Goal: Task Accomplishment & Management: Manage account settings

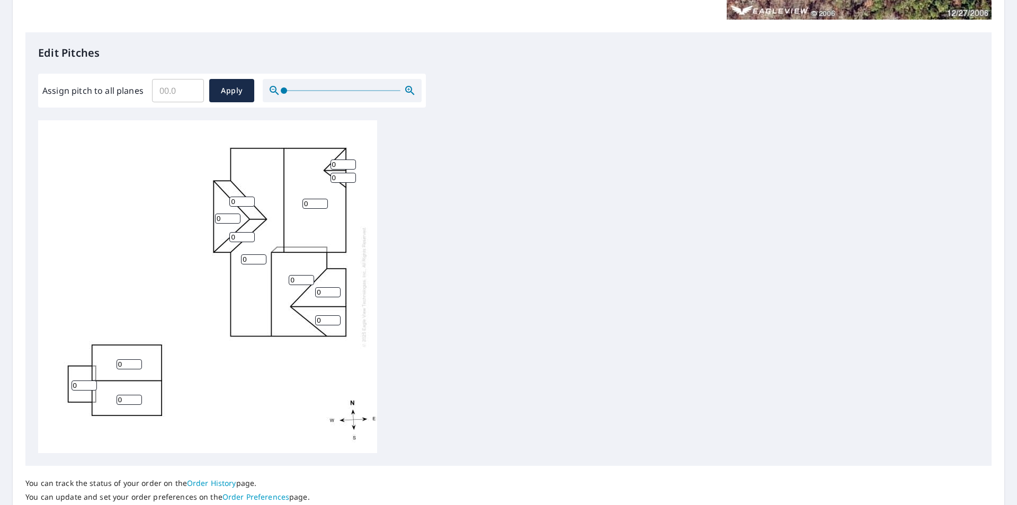
scroll to position [256, 0]
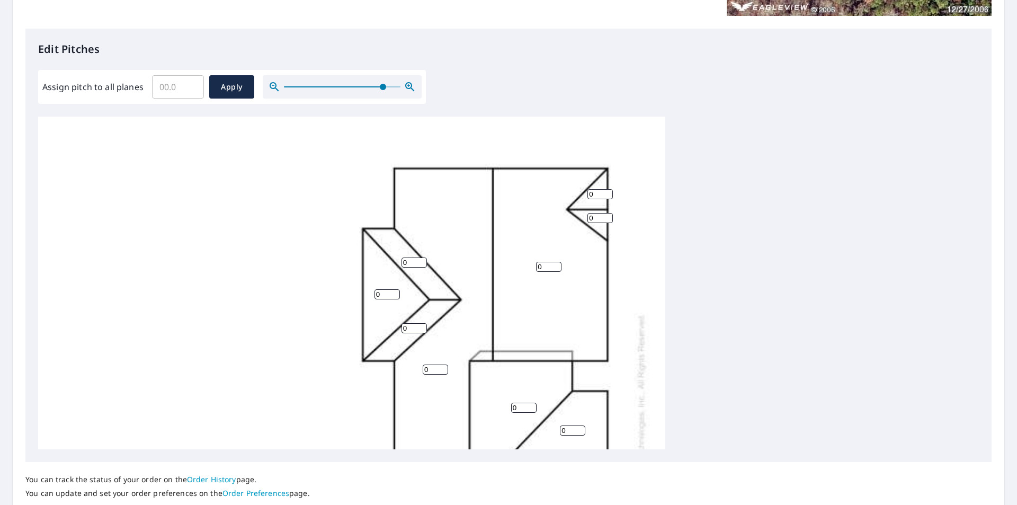
drag, startPoint x: 282, startPoint y: 85, endPoint x: 382, endPoint y: 85, distance: 100.6
click at [382, 85] on span at bounding box center [383, 87] width 6 height 6
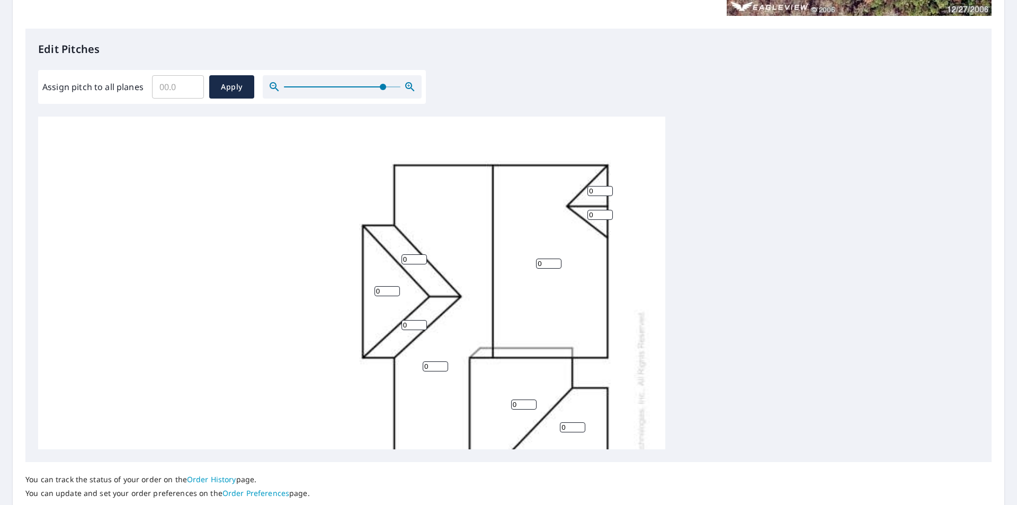
scroll to position [0, 0]
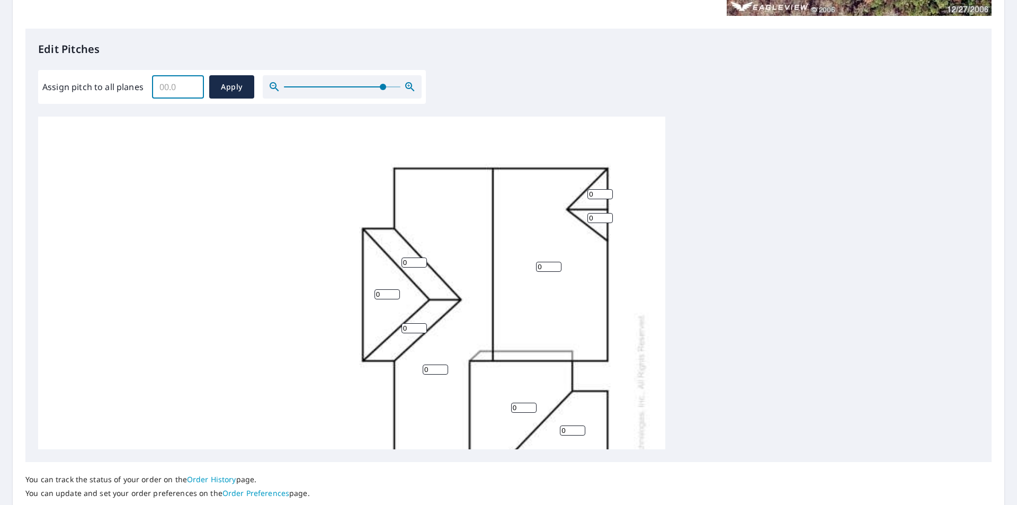
click at [175, 86] on input "Assign pitch to all planes" at bounding box center [178, 87] width 52 height 30
type input "8"
click at [223, 83] on span "Apply" at bounding box center [232, 86] width 28 height 13
type input "8"
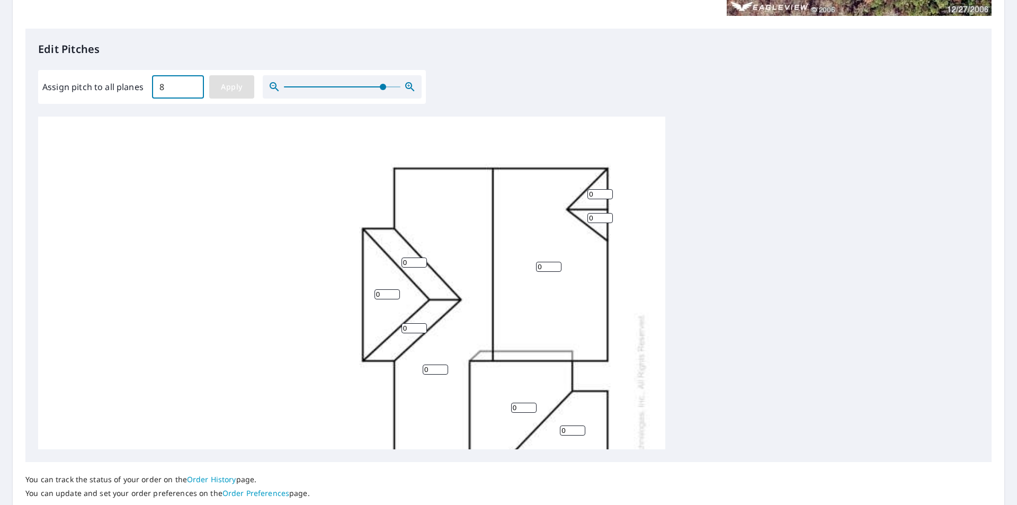
type input "8"
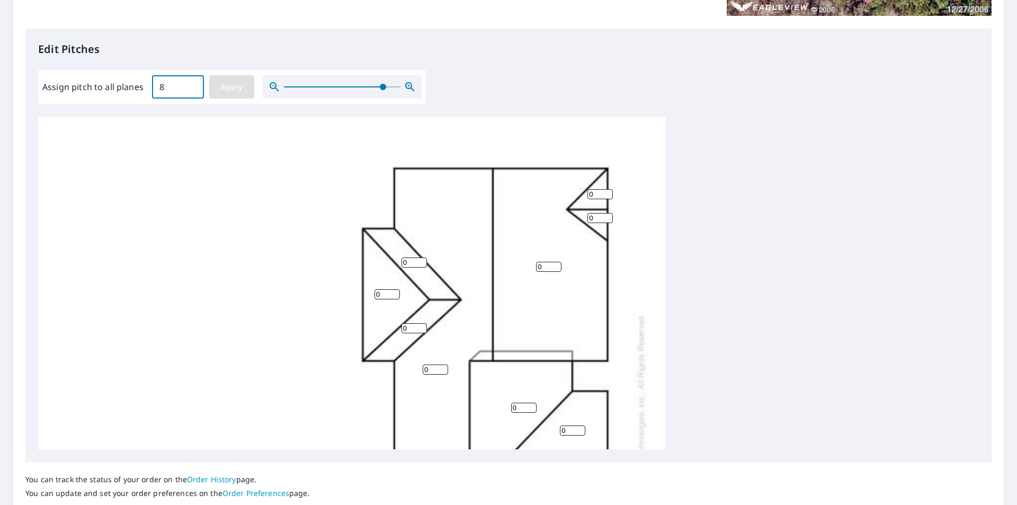
type input "8"
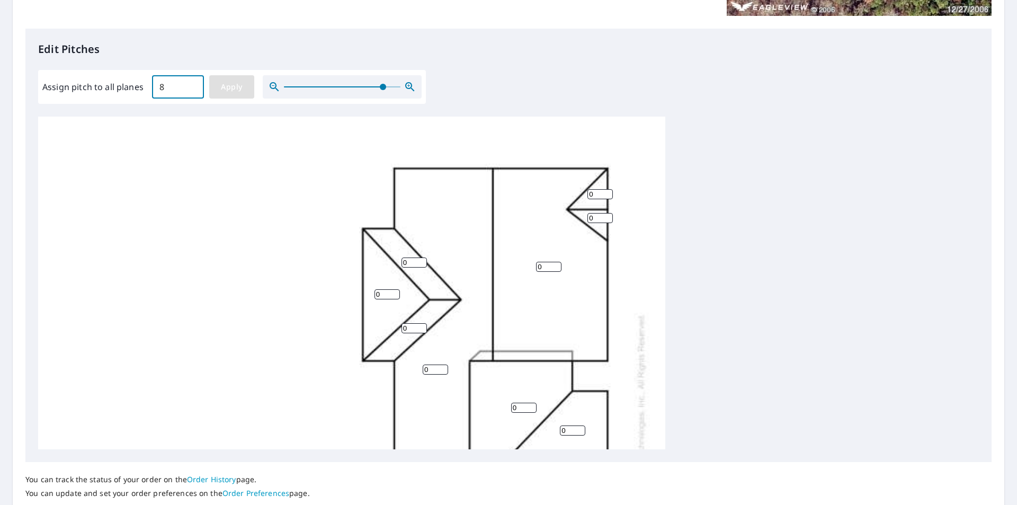
type input "8"
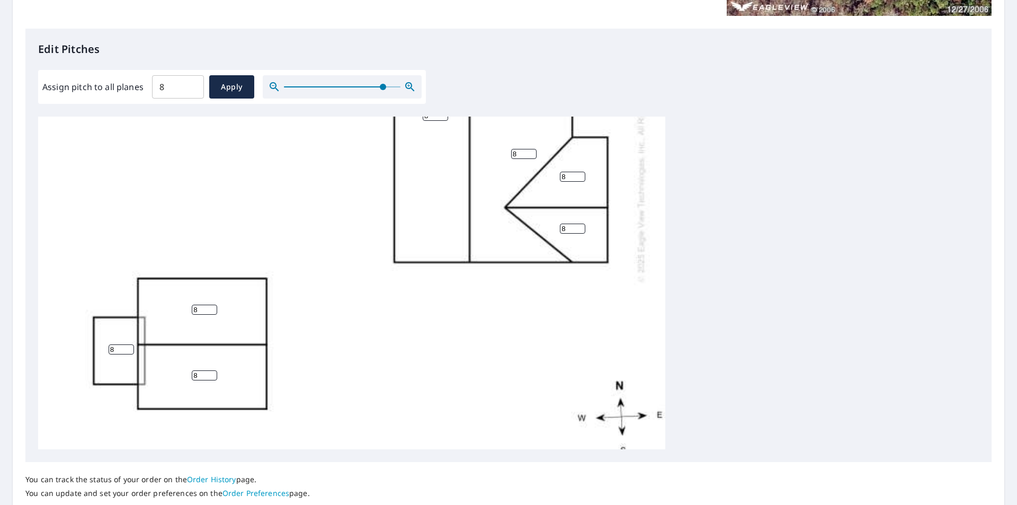
scroll to position [255, 0]
drag, startPoint x: 117, startPoint y: 344, endPoint x: 79, endPoint y: 345, distance: 37.6
click at [79, 345] on div "8 8 8 8 8 8 8 8 8 8 8 8 8" at bounding box center [351, 169] width 627 height 615
type input "3"
drag, startPoint x: 201, startPoint y: 308, endPoint x: 181, endPoint y: 308, distance: 20.1
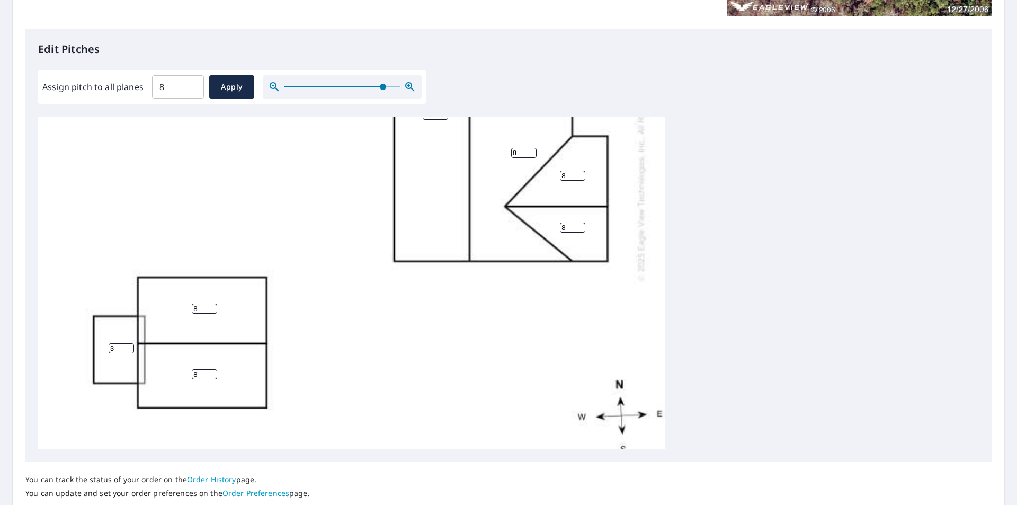
click at [181, 308] on div "8 8 8 8 8 8 8 8 3 8 8 8 8" at bounding box center [351, 169] width 627 height 615
click at [317, 292] on div "8 8 8 8 8 8 8 8 3 8 8 8 8" at bounding box center [351, 169] width 627 height 615
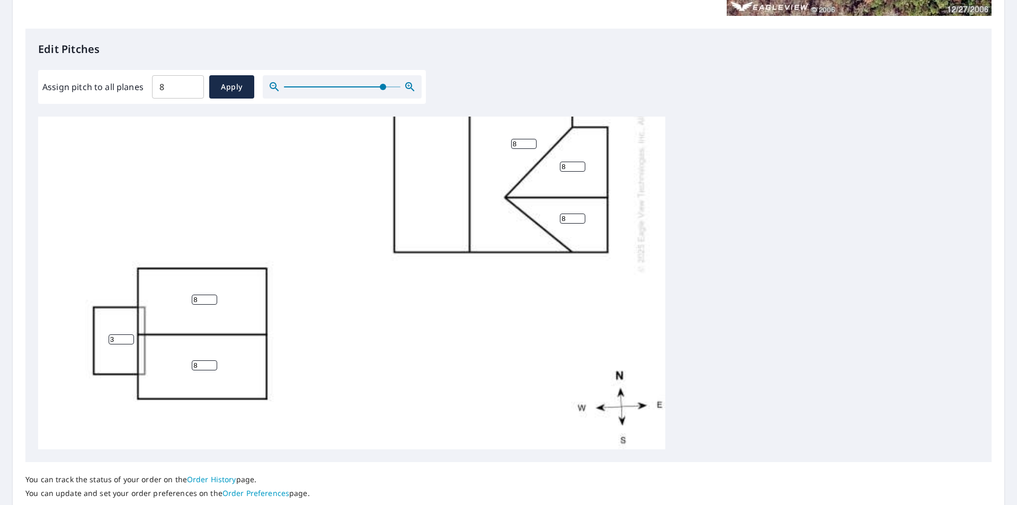
scroll to position [265, 0]
drag, startPoint x: 205, startPoint y: 298, endPoint x: 136, endPoint y: 297, distance: 68.8
click at [136, 297] on div "8 8 8 8 8 8 8 8 3 8 8 8 8" at bounding box center [351, 159] width 627 height 615
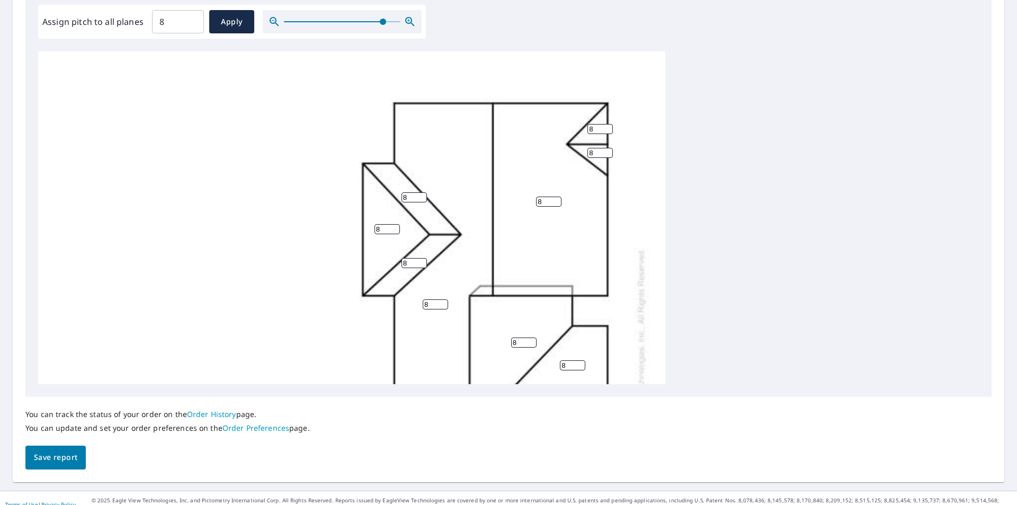
scroll to position [334, 0]
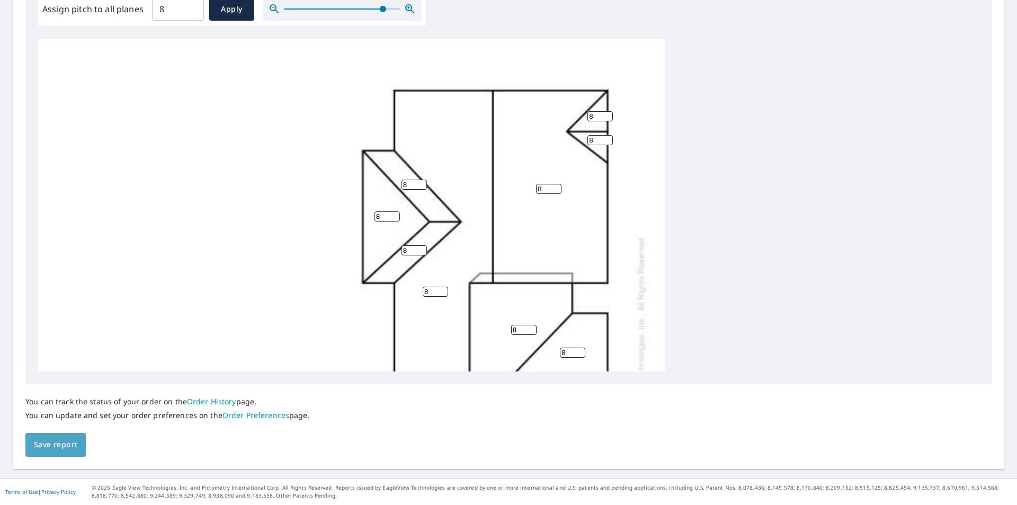
click at [75, 445] on span "Save report" at bounding box center [55, 444] width 43 height 13
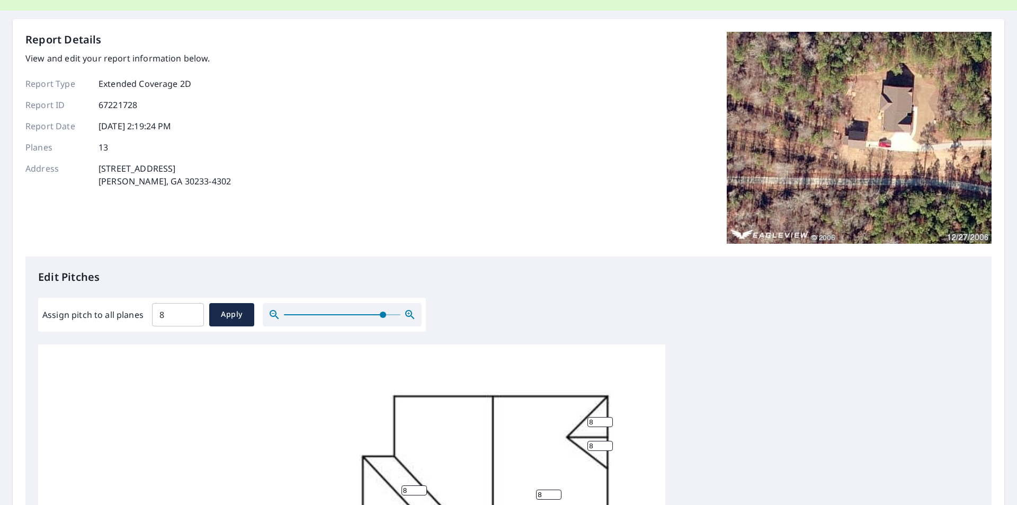
scroll to position [0, 0]
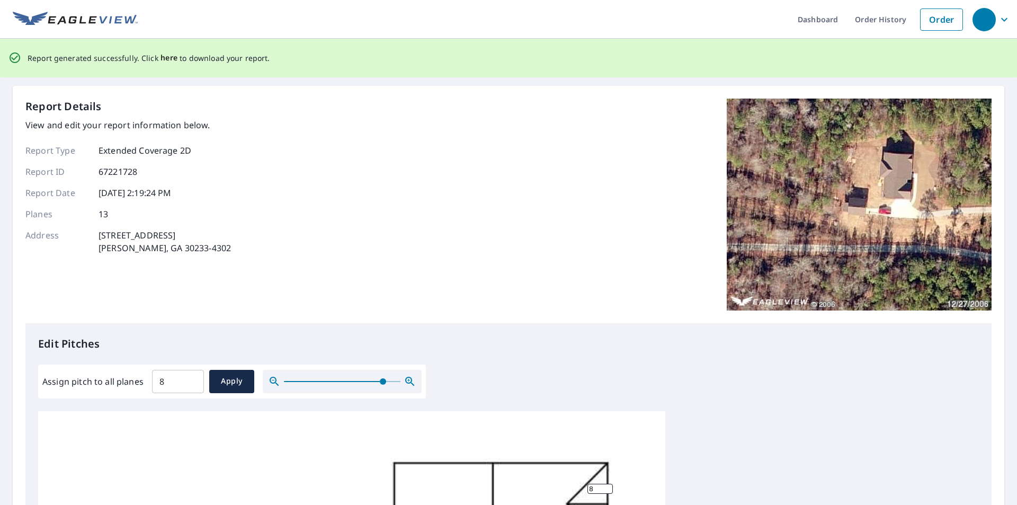
click at [161, 56] on span "here" at bounding box center [168, 57] width 17 height 13
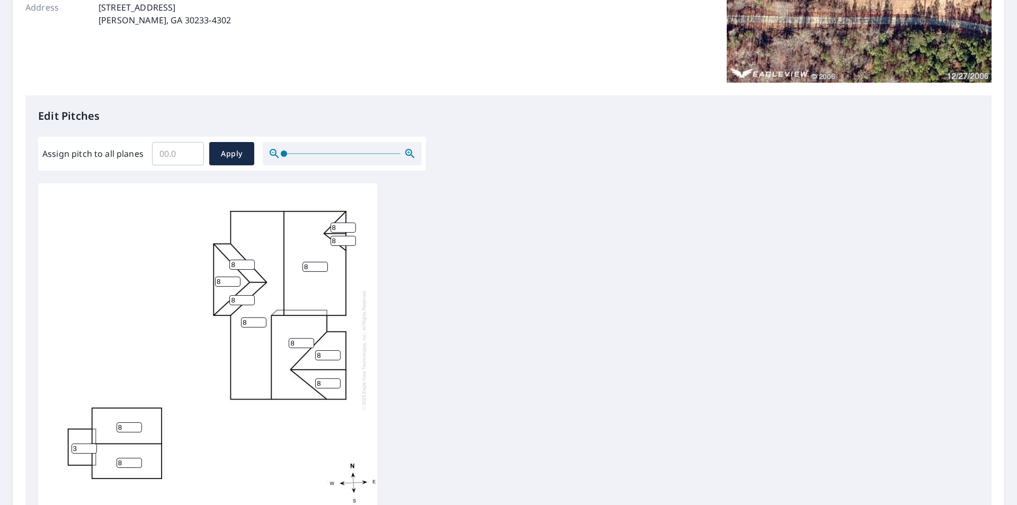
scroll to position [334, 0]
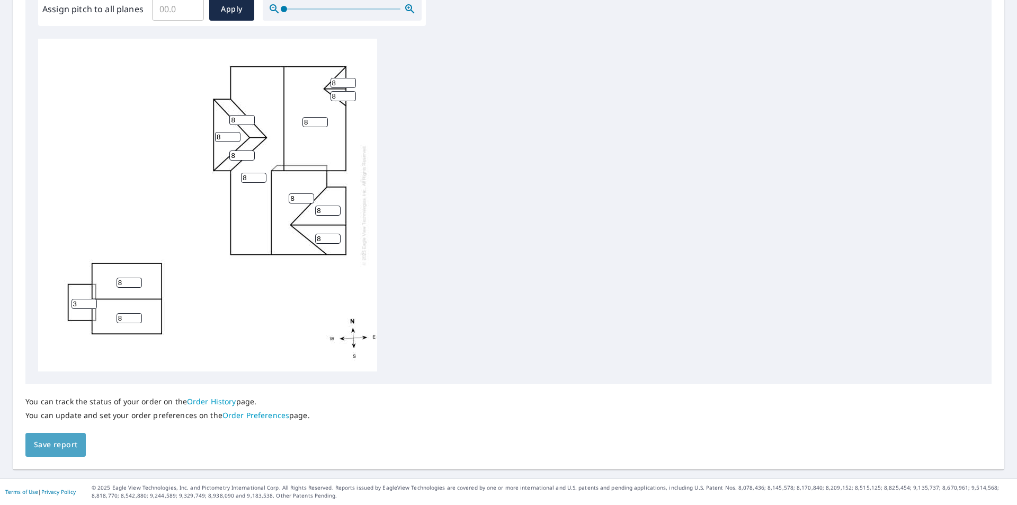
click at [67, 441] on span "Save report" at bounding box center [55, 444] width 43 height 13
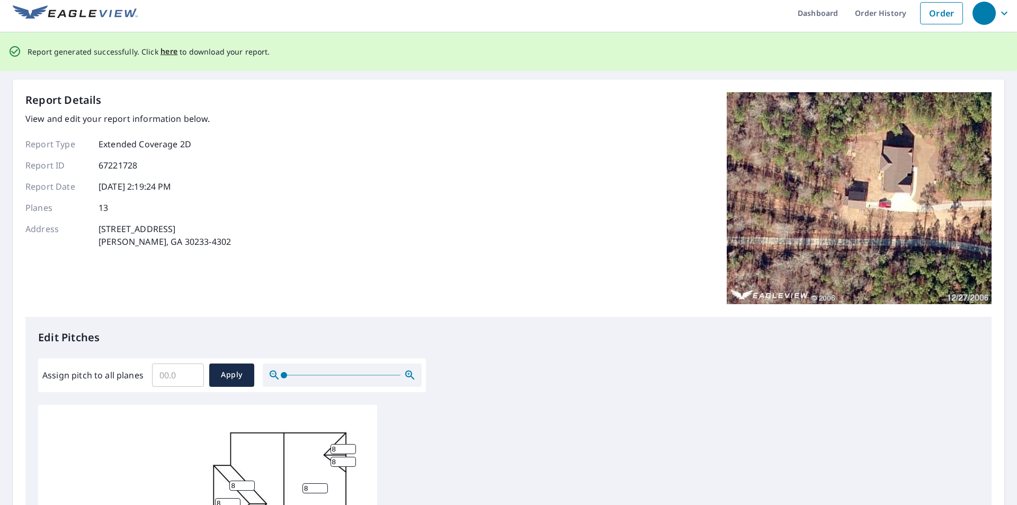
scroll to position [0, 0]
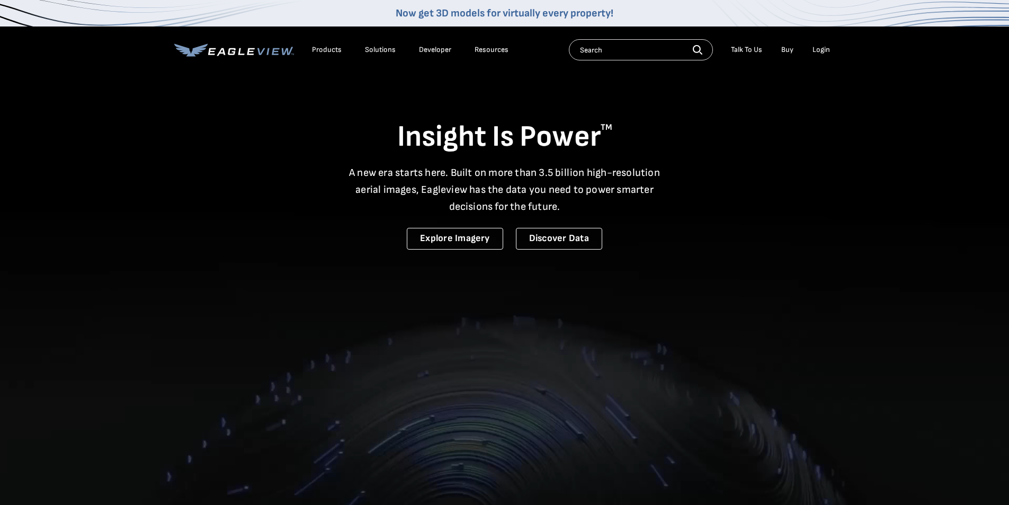
click at [826, 47] on div "Login" at bounding box center [820, 50] width 17 height 10
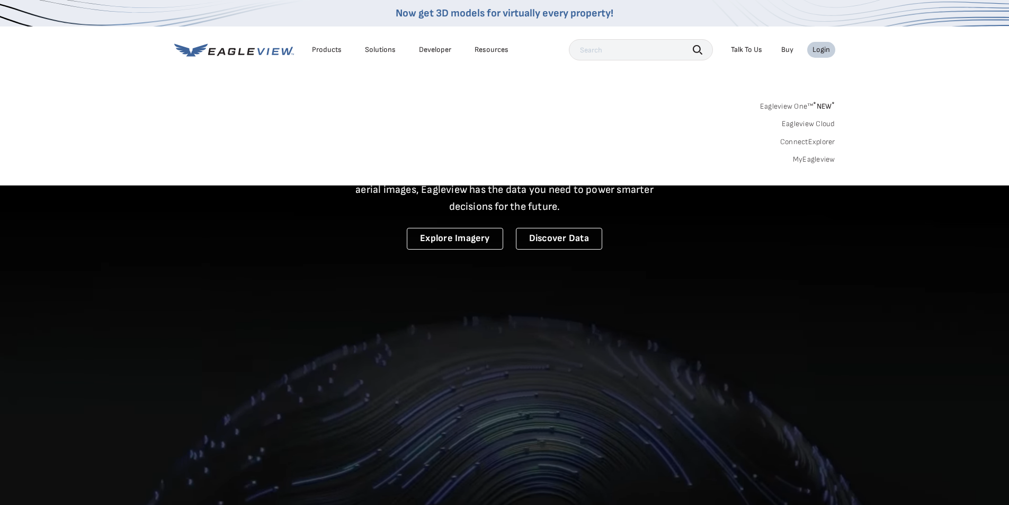
drag, startPoint x: 0, startPoint y: 0, endPoint x: 828, endPoint y: 47, distance: 828.9
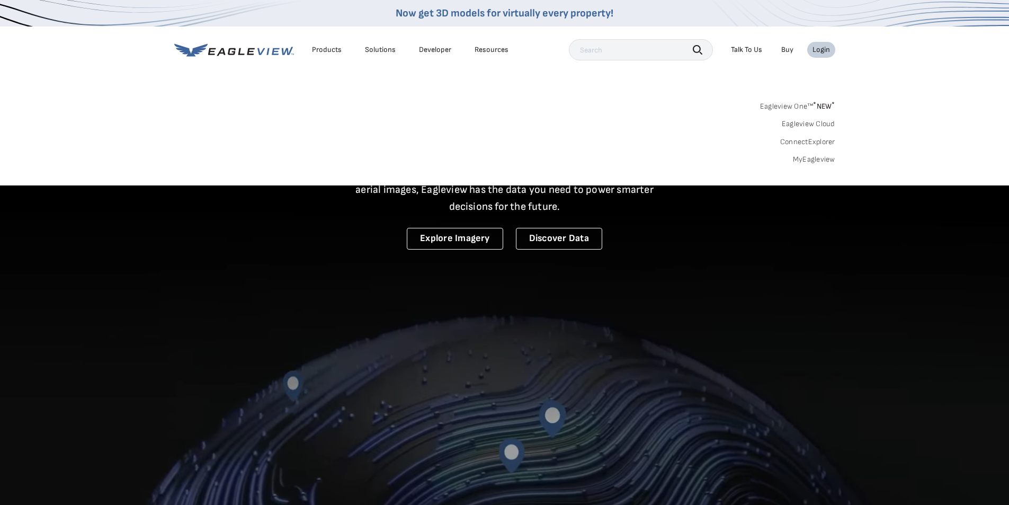
click at [826, 47] on div "Login" at bounding box center [820, 50] width 17 height 10
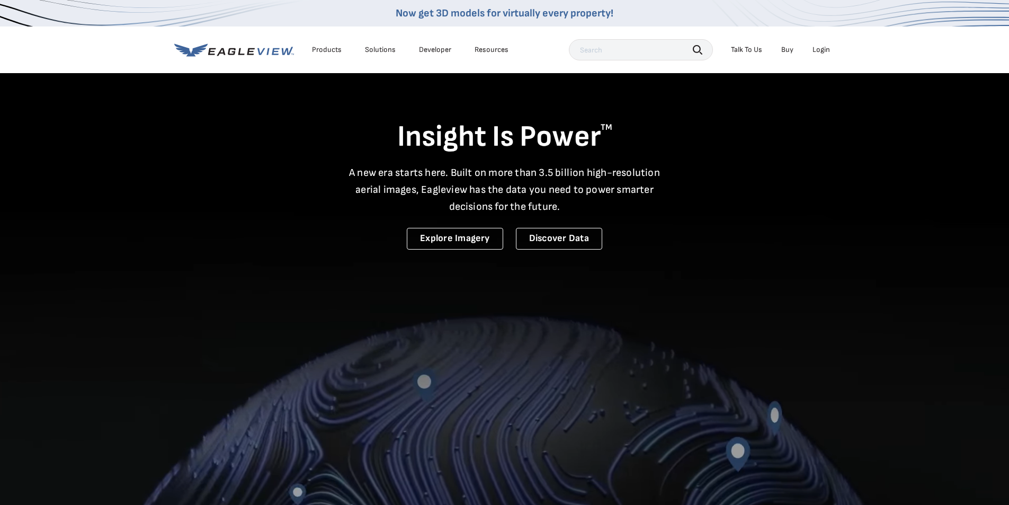
click at [821, 52] on div "Login" at bounding box center [820, 50] width 17 height 10
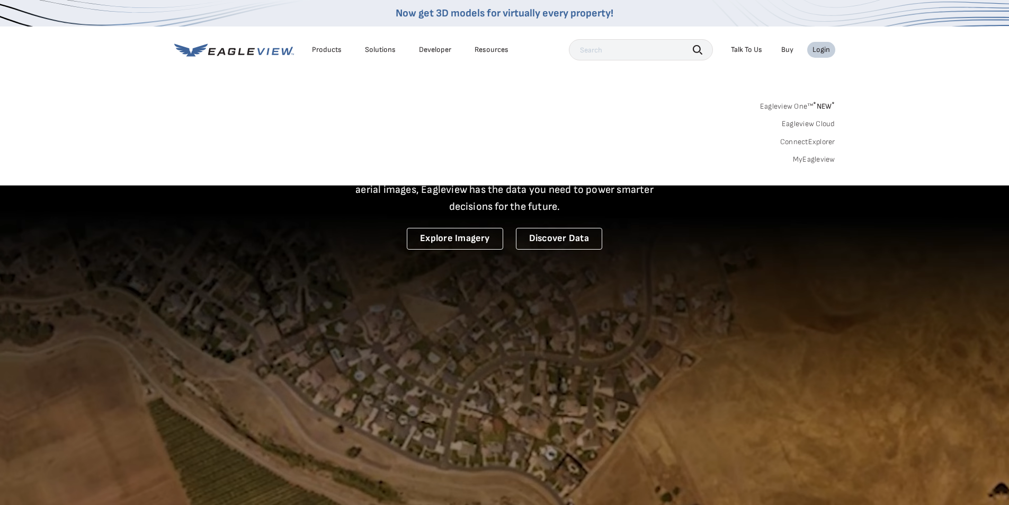
click at [815, 159] on link "MyEagleview" at bounding box center [814, 160] width 42 height 10
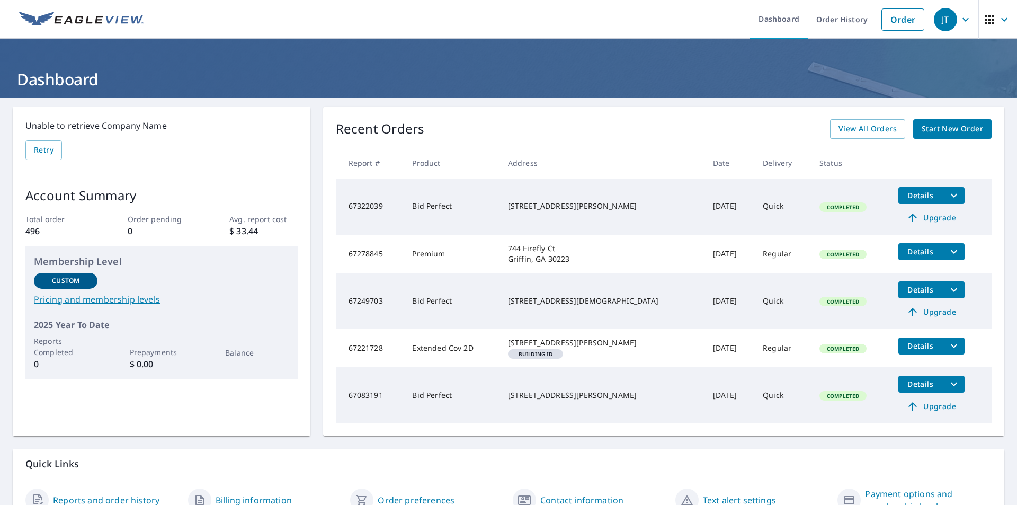
scroll to position [62, 0]
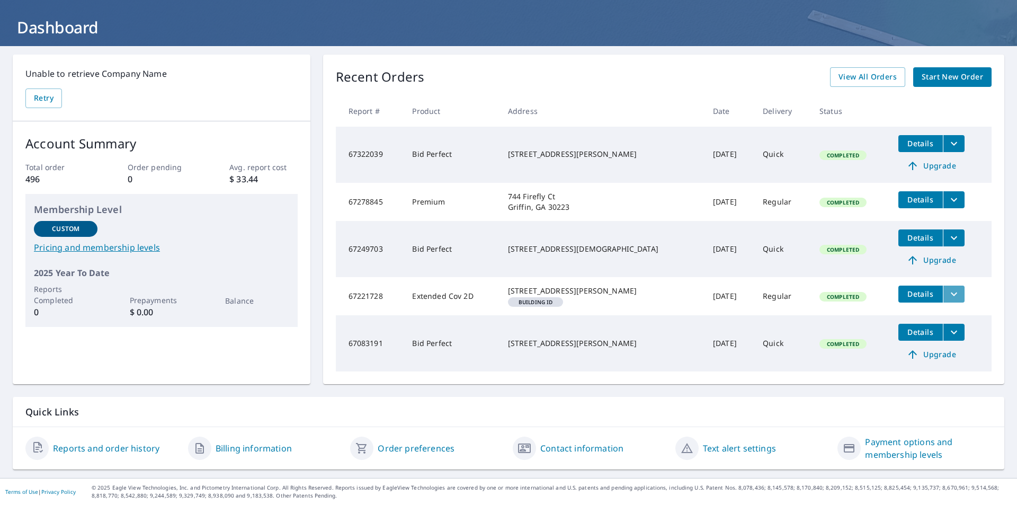
click at [947, 287] on icon "filesDropdownBtn-67221728" at bounding box center [953, 293] width 13 height 13
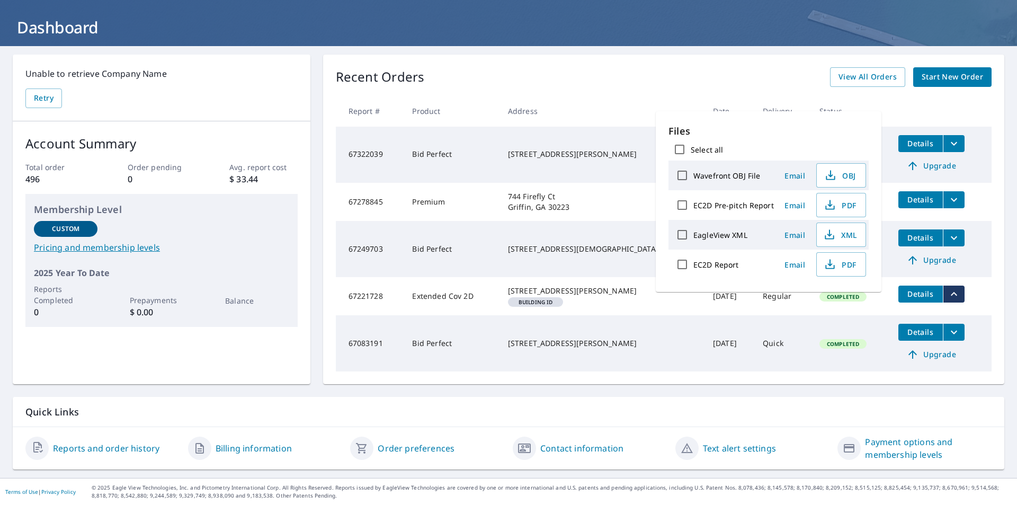
click at [947, 287] on icon "filesDropdownBtn-67221728" at bounding box center [953, 293] width 13 height 13
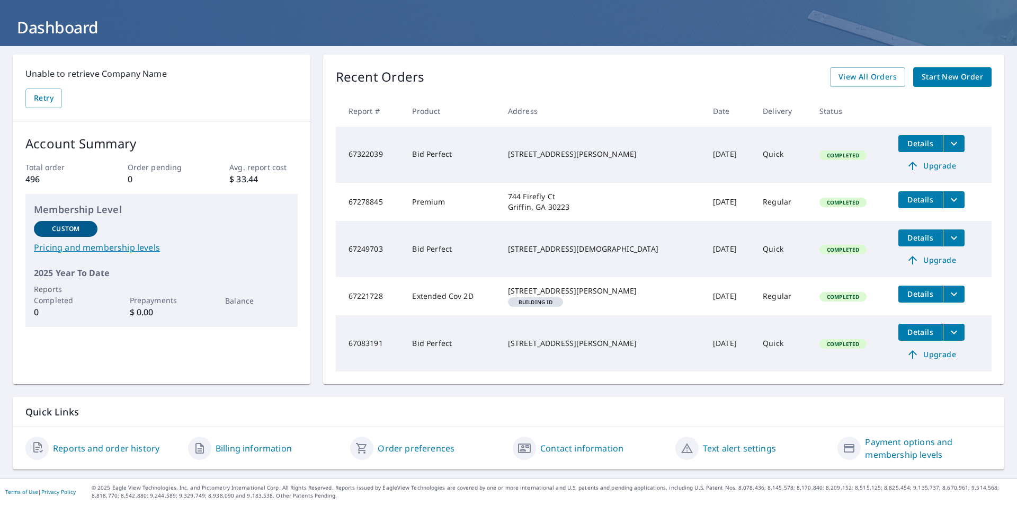
scroll to position [0, 0]
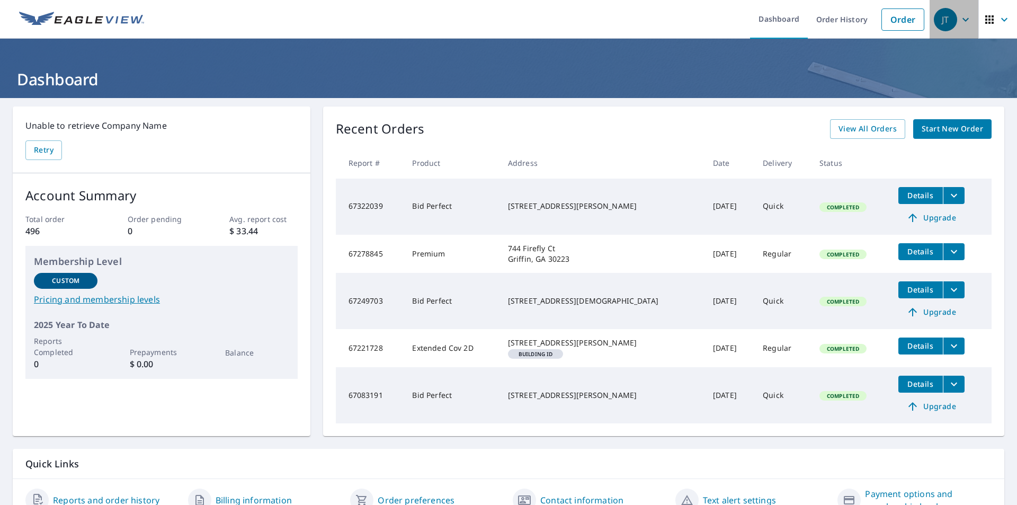
click at [941, 14] on div "JT" at bounding box center [944, 19] width 23 height 23
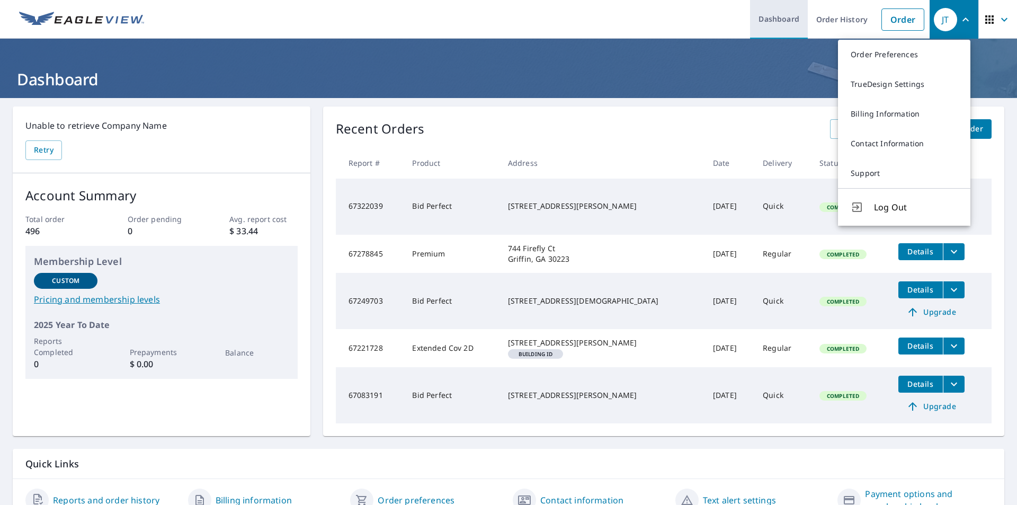
click at [787, 26] on link "Dashboard" at bounding box center [779, 19] width 58 height 39
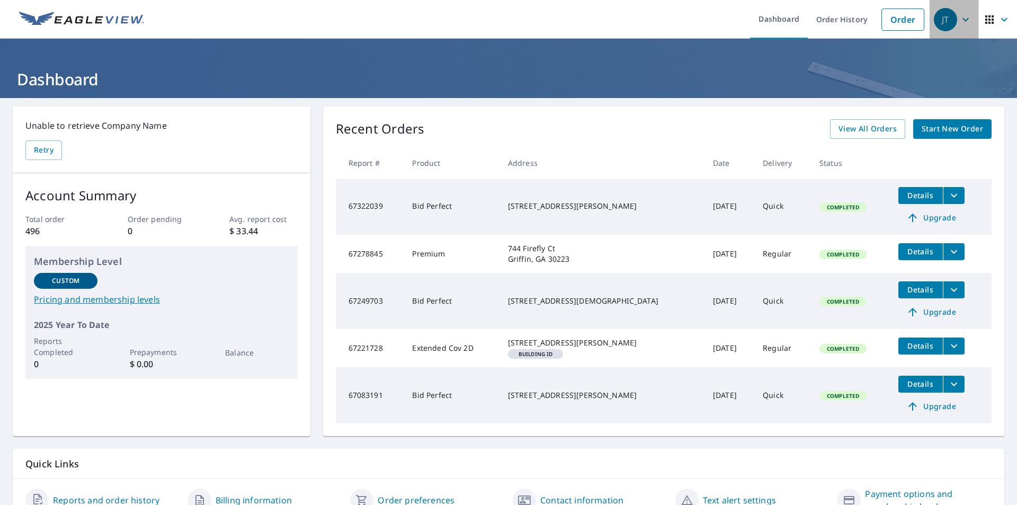
click at [948, 19] on div "JT" at bounding box center [944, 19] width 23 height 23
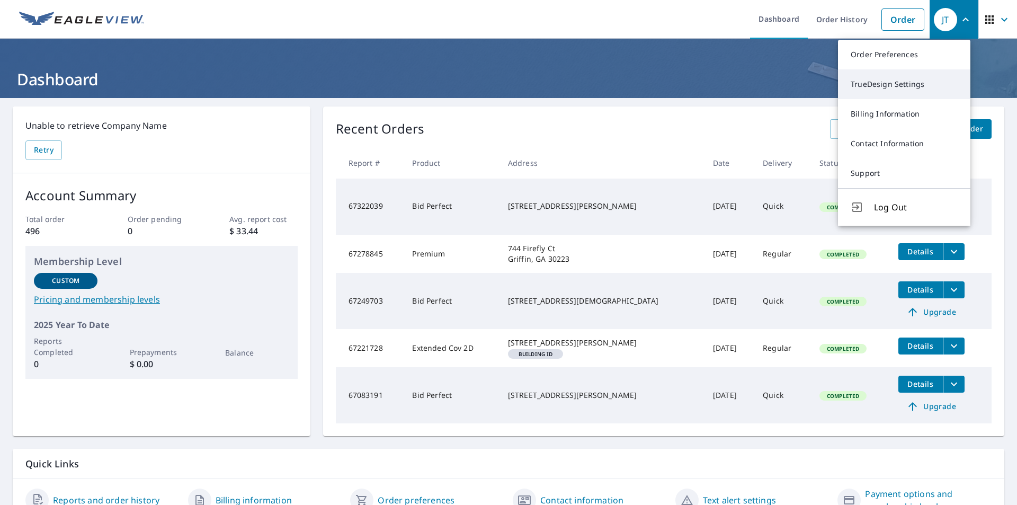
click at [897, 83] on link "TrueDesign Settings" at bounding box center [904, 84] width 132 height 30
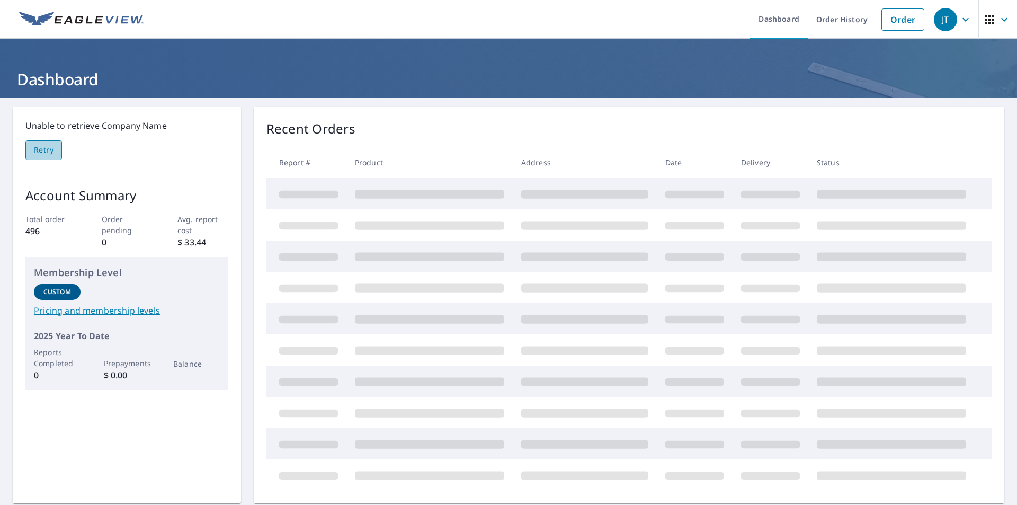
click at [36, 150] on span "Retry" at bounding box center [44, 149] width 20 height 13
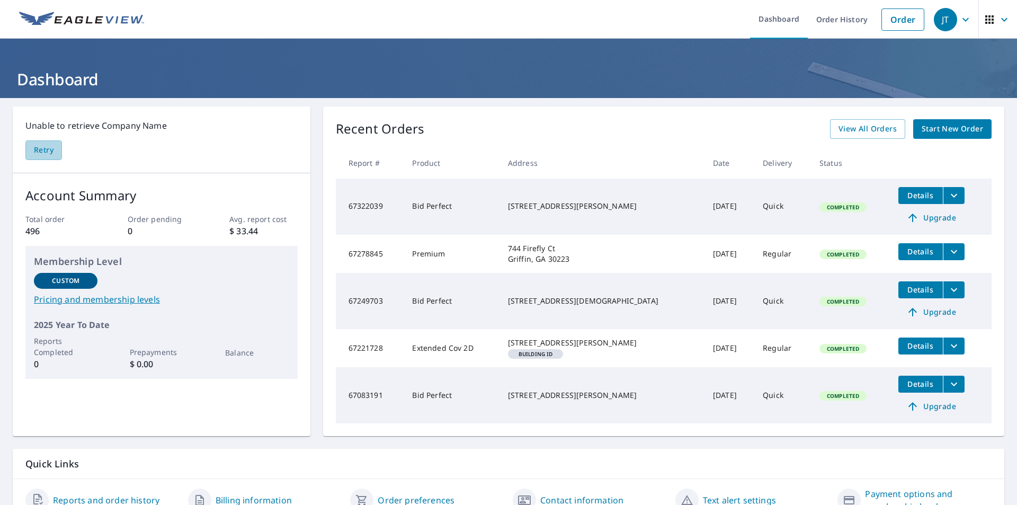
click at [36, 150] on span "Retry" at bounding box center [44, 149] width 20 height 13
click at [933, 18] on div "JT" at bounding box center [944, 19] width 23 height 23
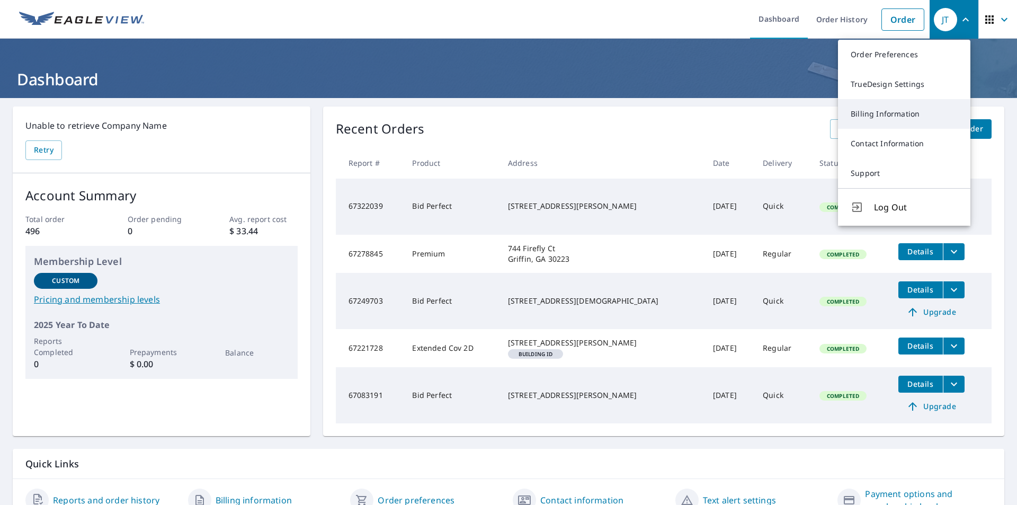
click at [874, 112] on link "Billing Information" at bounding box center [904, 114] width 132 height 30
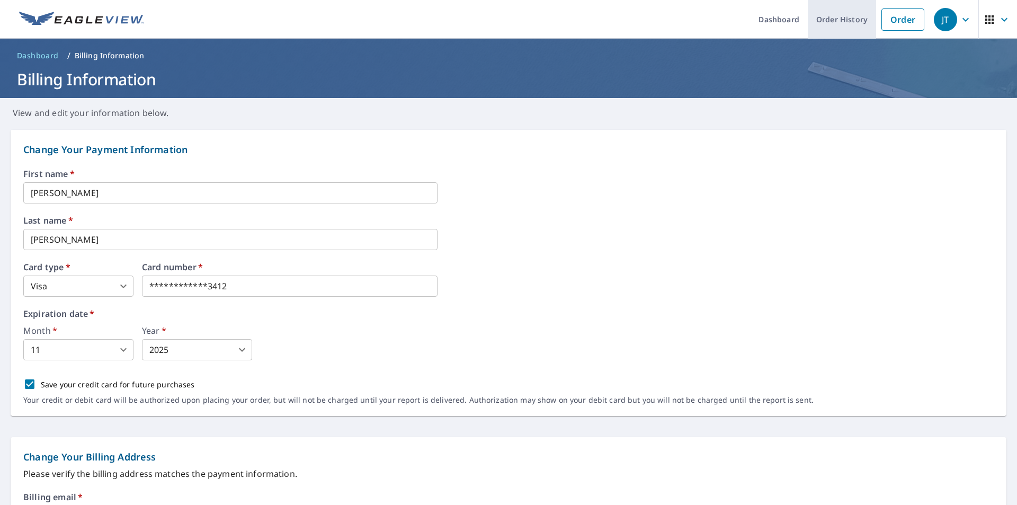
click at [852, 24] on link "Order History" at bounding box center [841, 19] width 68 height 39
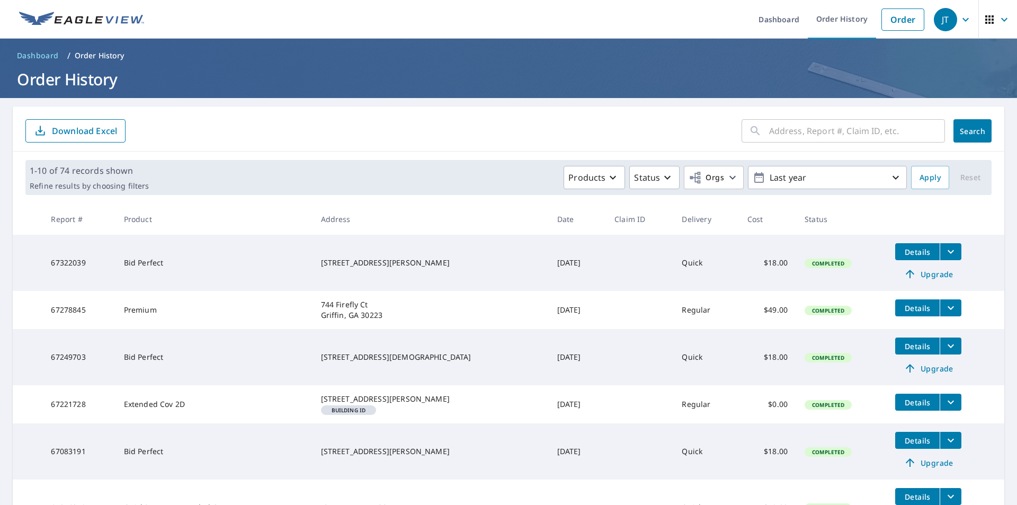
click at [950, 20] on span "JT" at bounding box center [953, 19] width 40 height 25
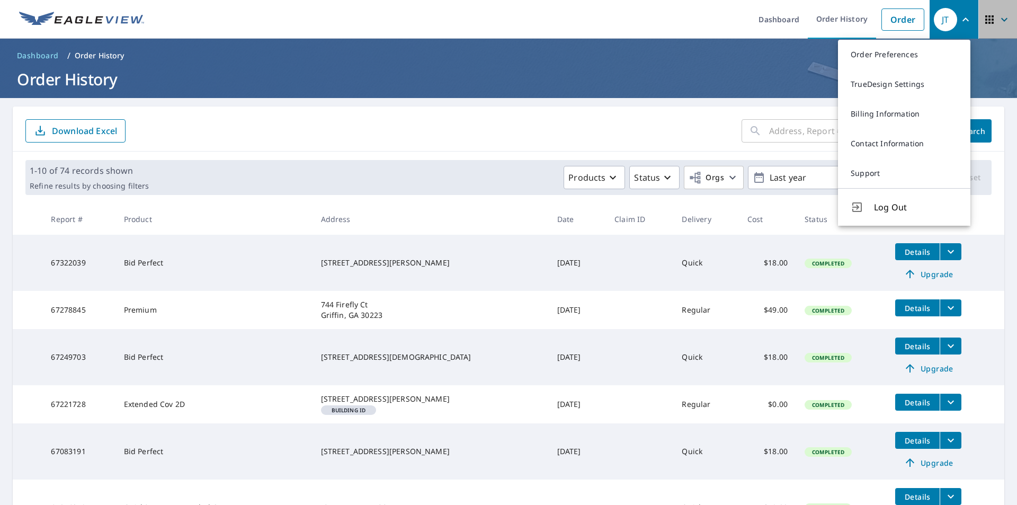
click at [997, 17] on icon "button" at bounding box center [1003, 19] width 13 height 13
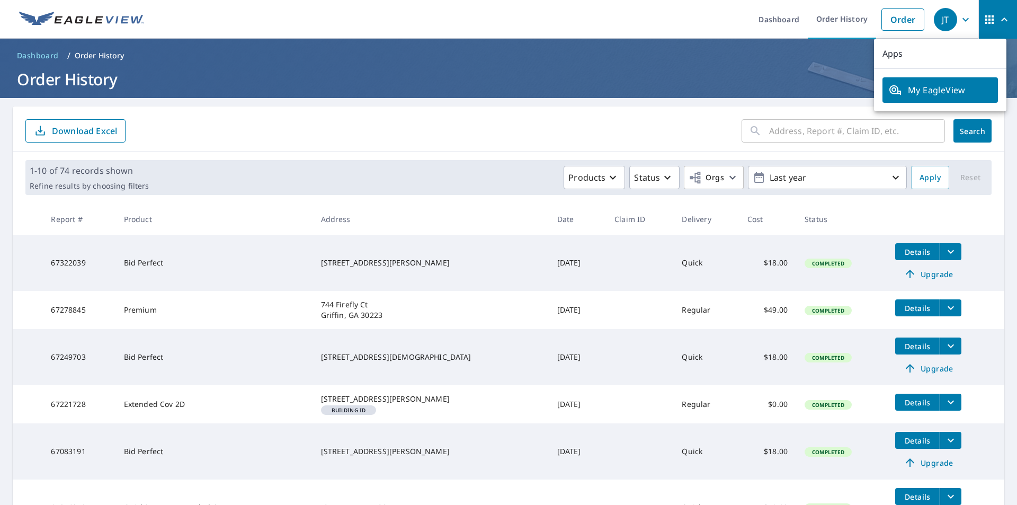
click at [997, 17] on icon "button" at bounding box center [1003, 19] width 13 height 13
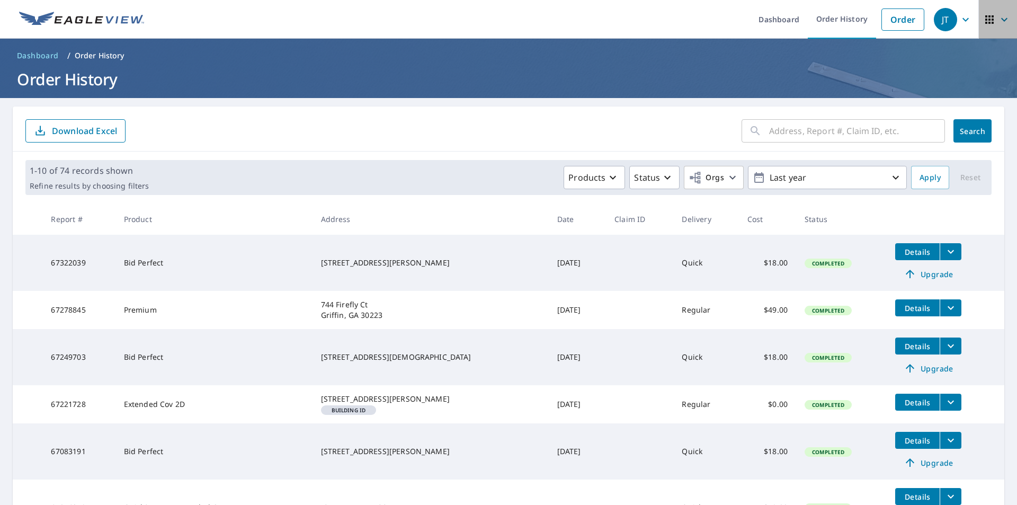
click at [997, 17] on icon "button" at bounding box center [1003, 19] width 13 height 13
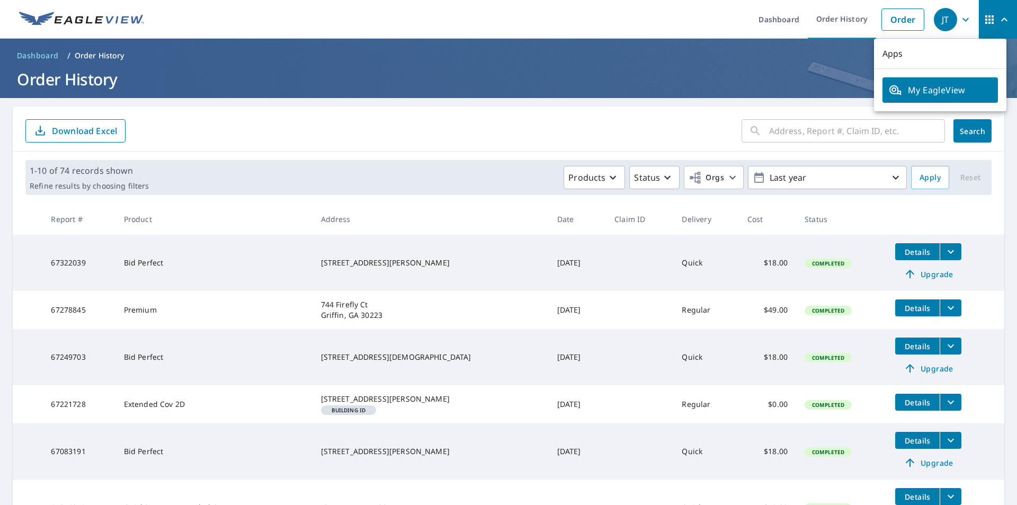
click at [959, 20] on icon "button" at bounding box center [965, 19] width 13 height 13
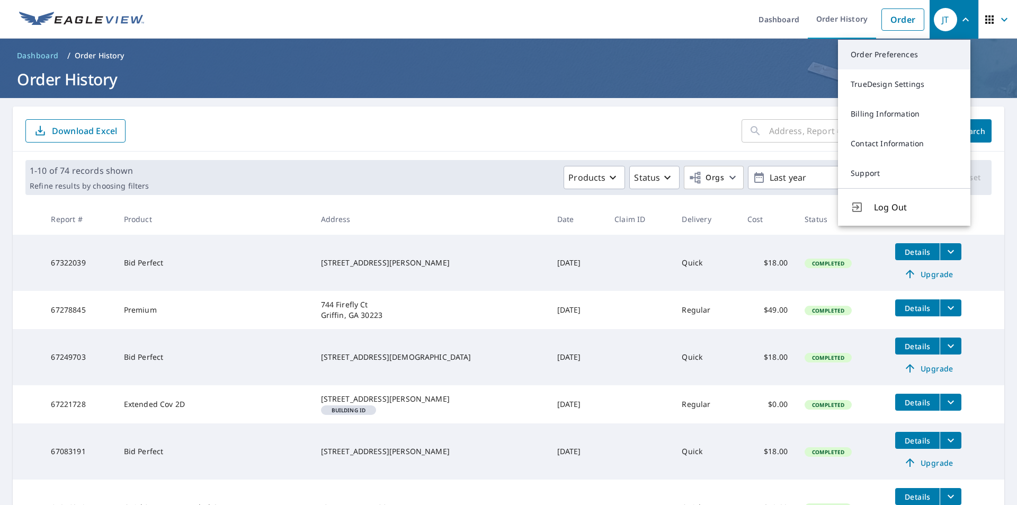
click at [910, 50] on link "Order Preferences" at bounding box center [904, 55] width 132 height 30
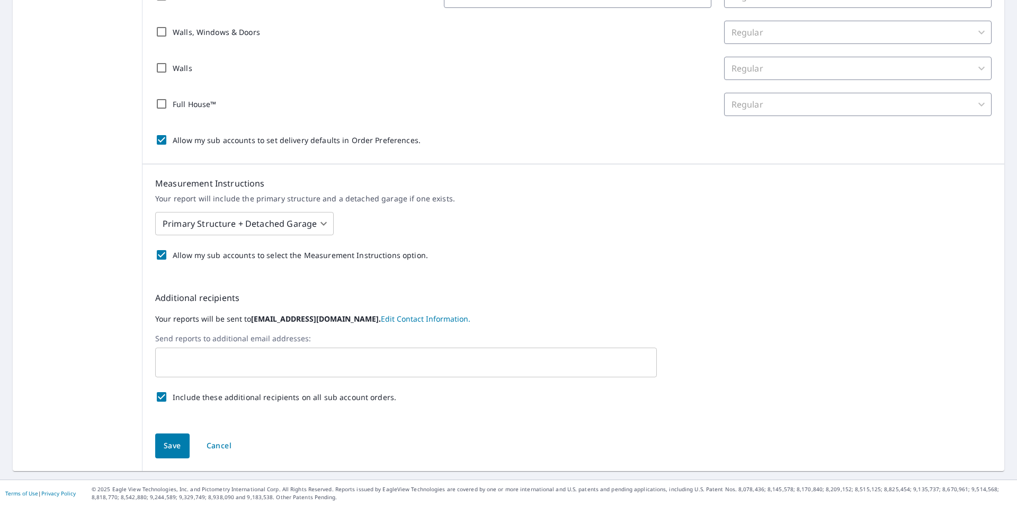
scroll to position [290, 0]
click at [320, 224] on body "JT JT Dashboard Order History Order JT Dashboard / Order Preferences / Product …" at bounding box center [508, 252] width 1017 height 505
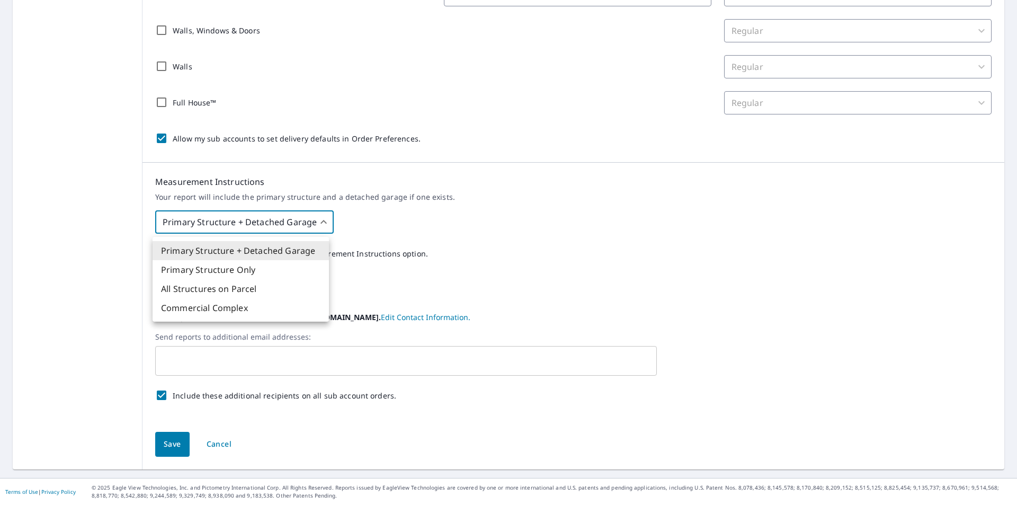
click at [318, 224] on div at bounding box center [508, 252] width 1017 height 505
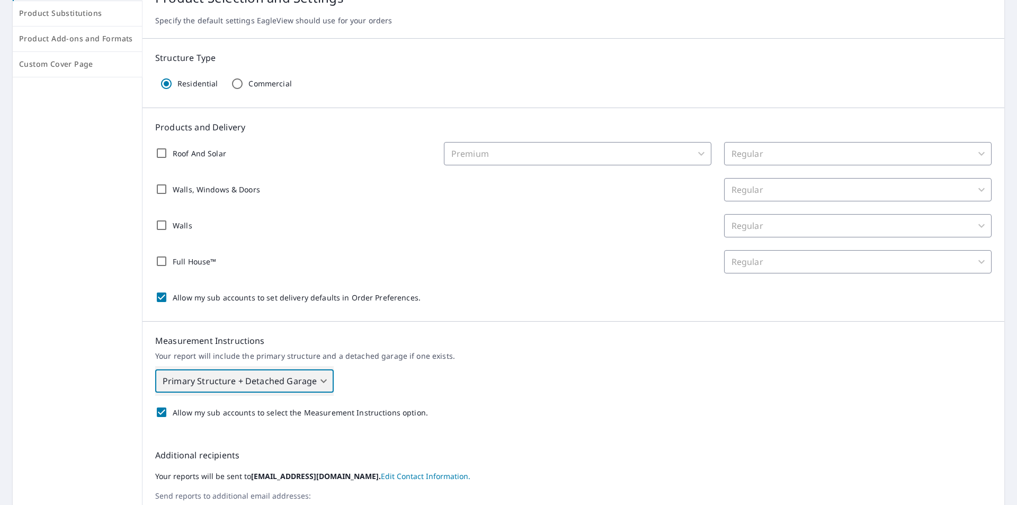
scroll to position [0, 0]
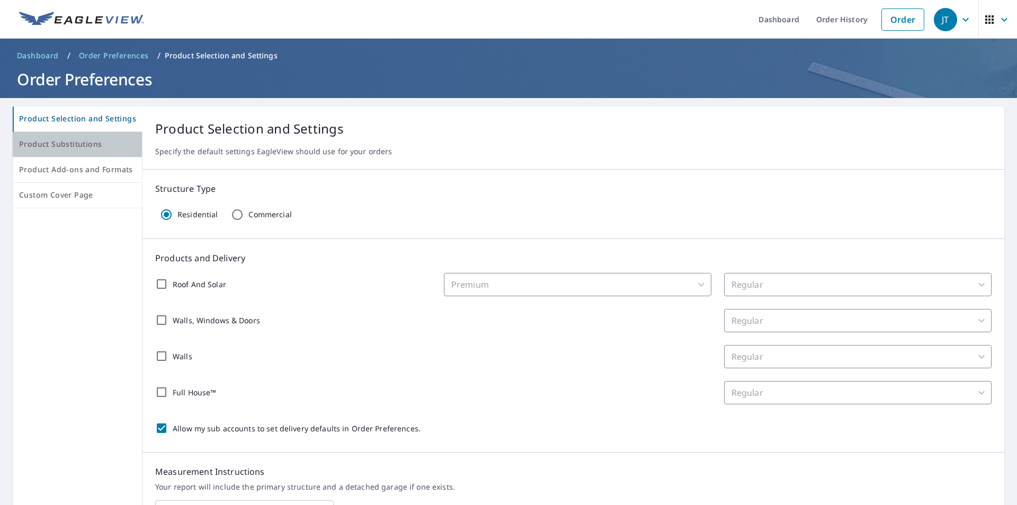
click at [95, 146] on span "Product Substitutions" at bounding box center [77, 144] width 116 height 13
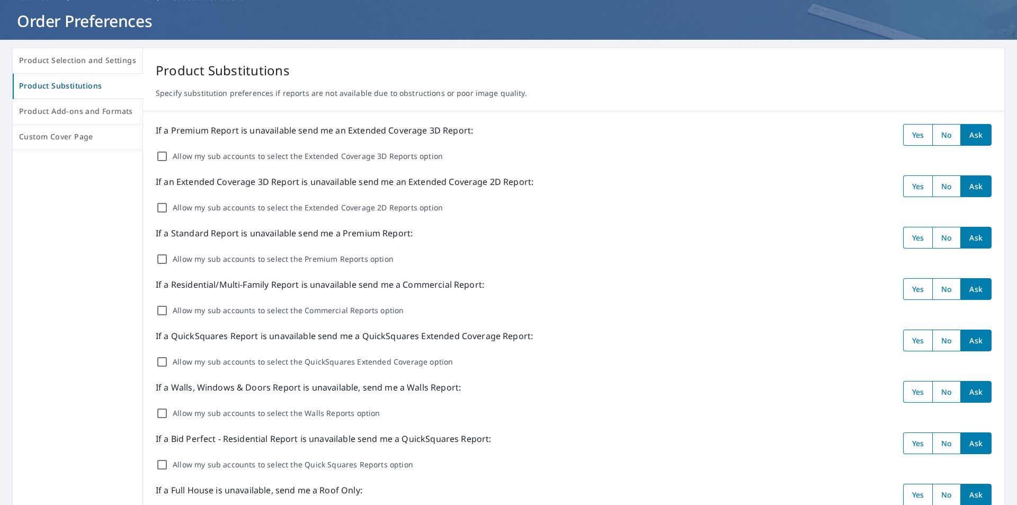
scroll to position [12, 0]
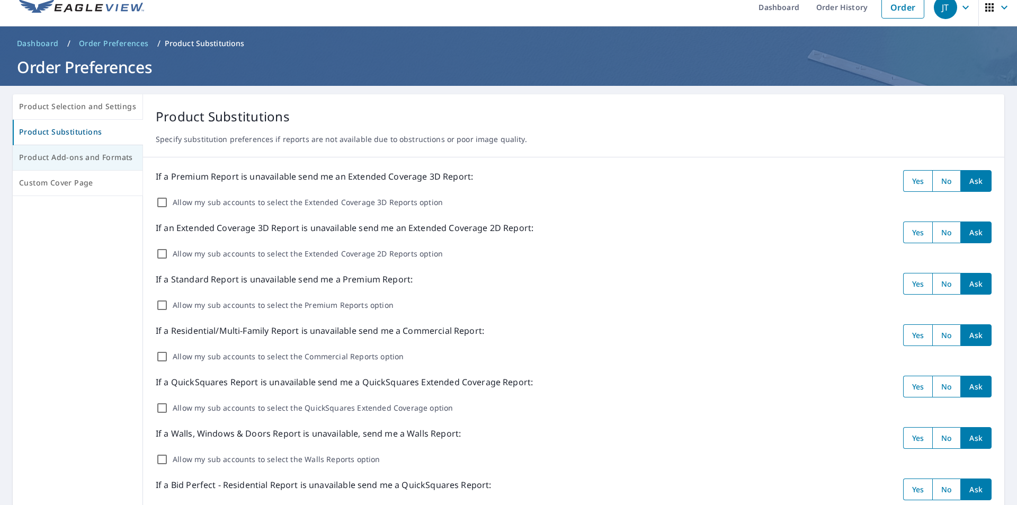
click at [118, 161] on span "Product Add-ons and Formats" at bounding box center [77, 157] width 117 height 13
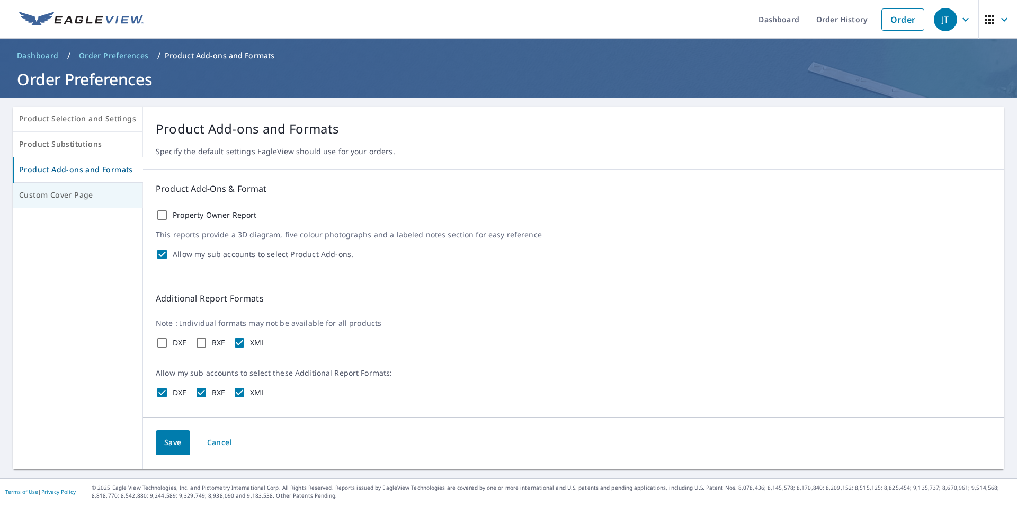
click at [56, 188] on span "Custom Cover Page" at bounding box center [77, 194] width 117 height 13
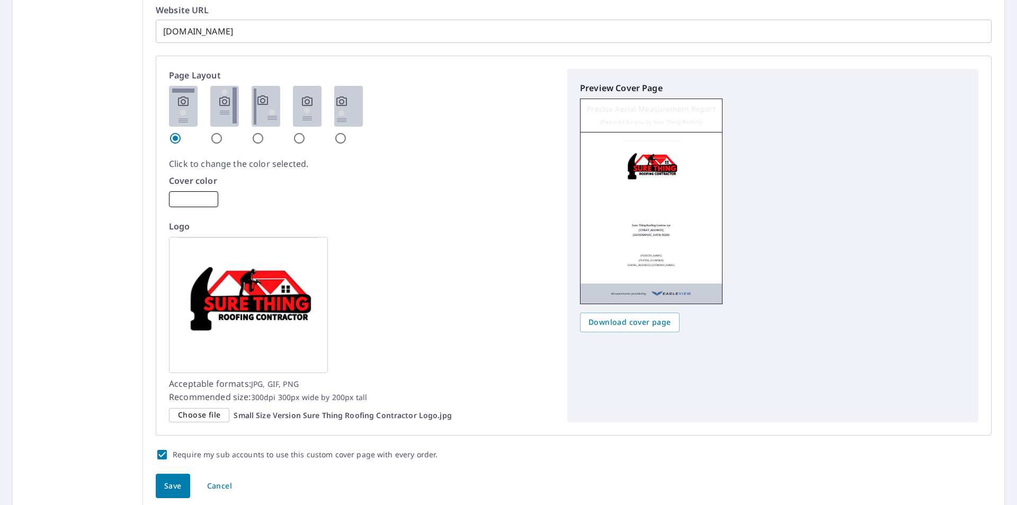
scroll to position [611, 0]
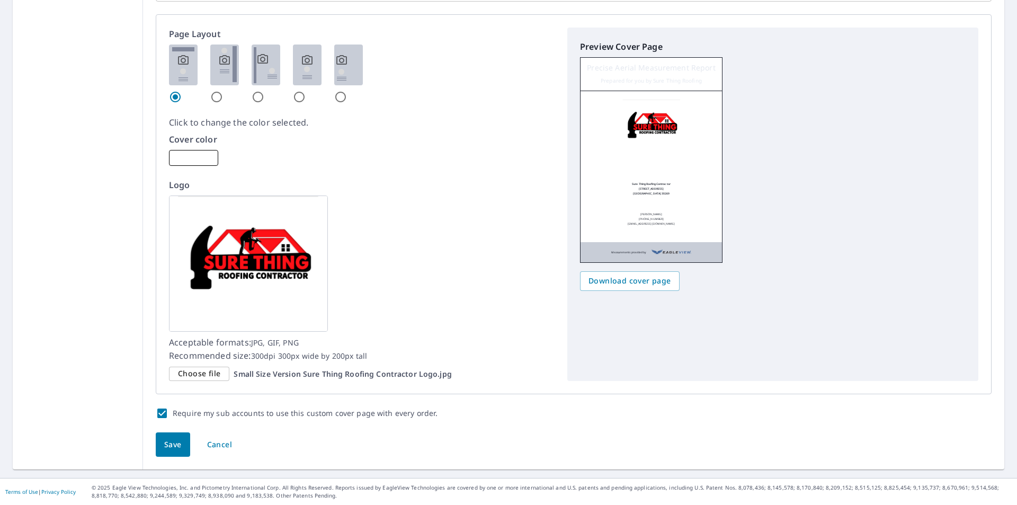
click at [162, 447] on button "Save" at bounding box center [173, 444] width 34 height 25
checkbox input "true"
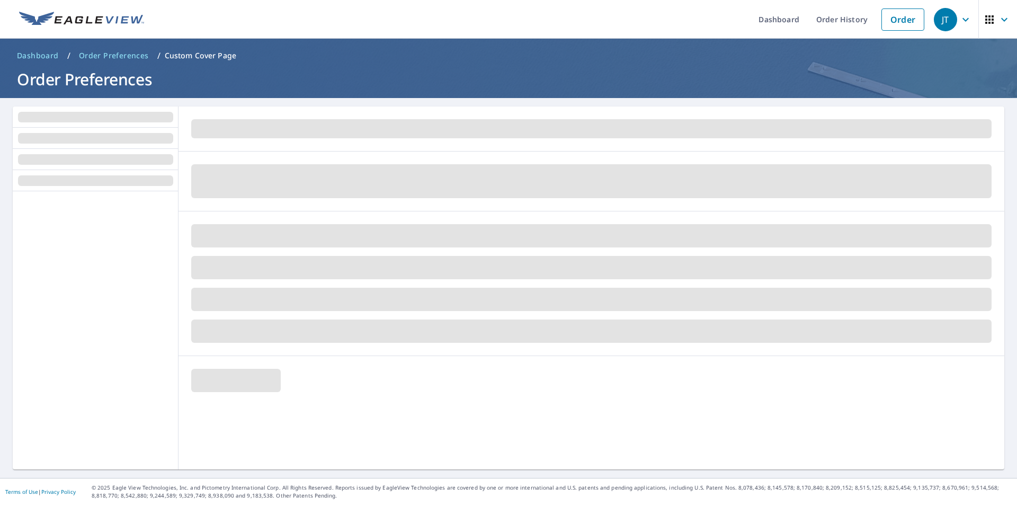
scroll to position [0, 0]
